Goal: Check status: Check status

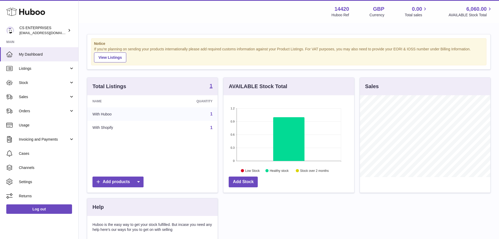
scroll to position [82, 131]
click at [42, 79] on link "Stock" at bounding box center [39, 82] width 78 height 14
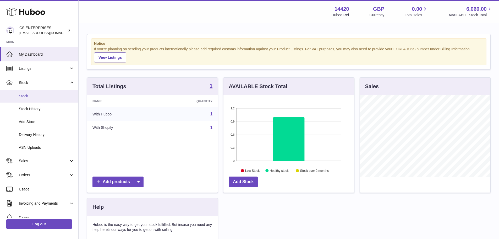
click at [43, 99] on link "Stock" at bounding box center [39, 96] width 78 height 13
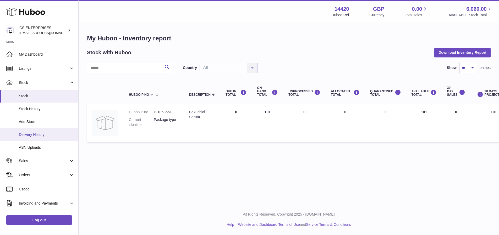
click at [40, 138] on link "Delivery History" at bounding box center [39, 134] width 78 height 13
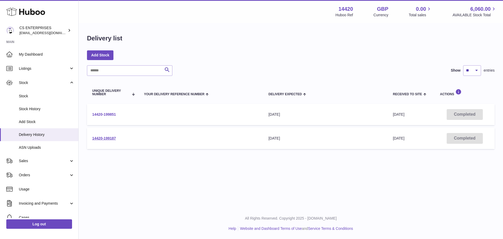
click at [114, 114] on link "14420-199851" at bounding box center [104, 114] width 24 height 4
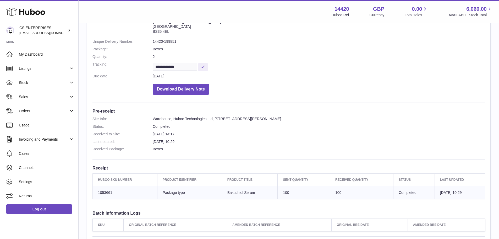
scroll to position [90, 0]
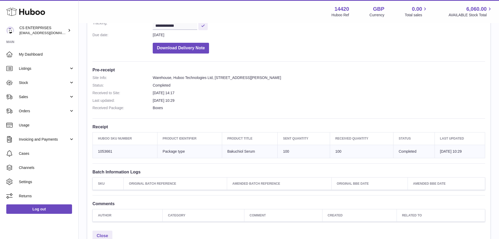
drag, startPoint x: 260, startPoint y: 130, endPoint x: 261, endPoint y: 135, distance: 5.6
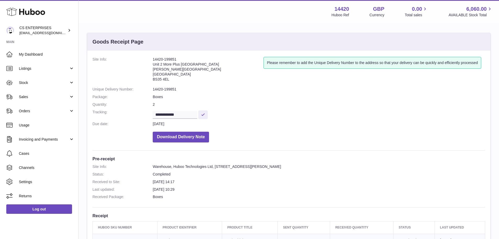
scroll to position [0, 0]
